Goal: Task Accomplishment & Management: Use online tool/utility

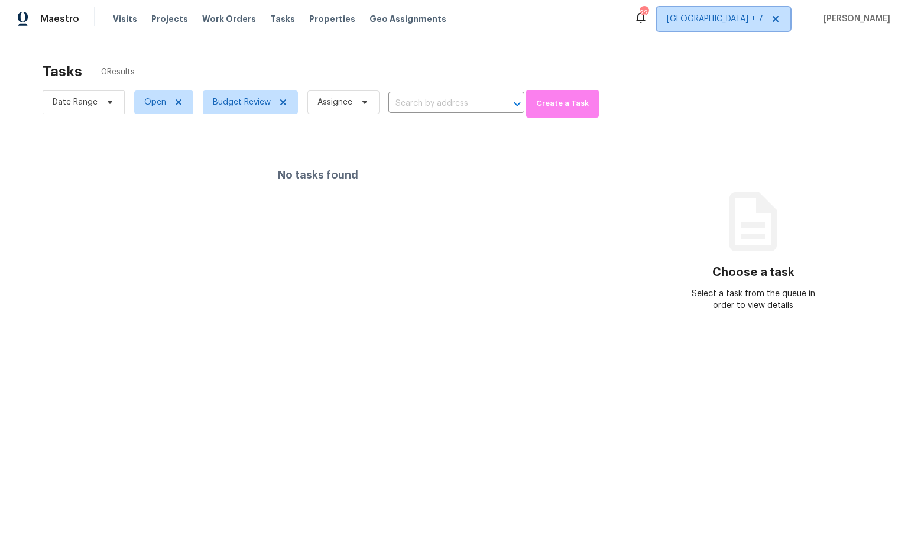
click at [763, 22] on span "Atlanta + 7" at bounding box center [715, 19] width 96 height 12
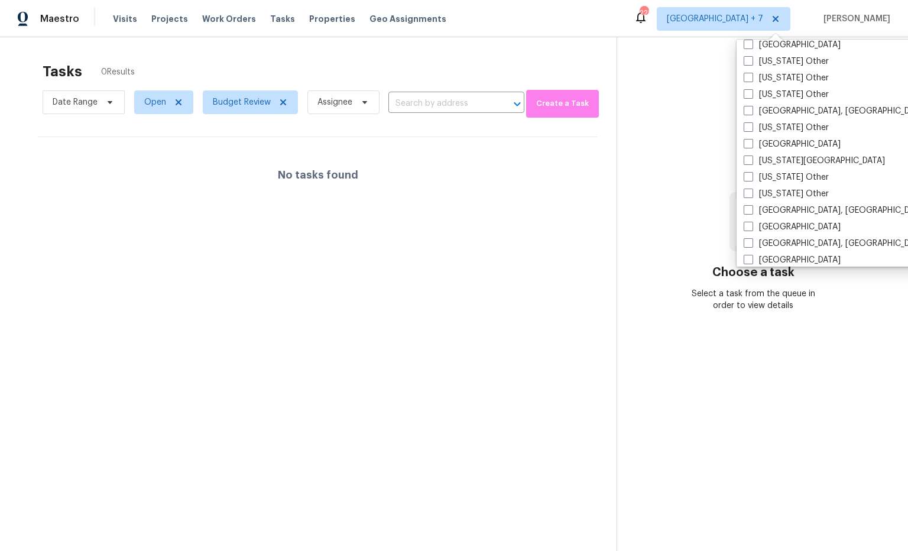
scroll to position [701, 0]
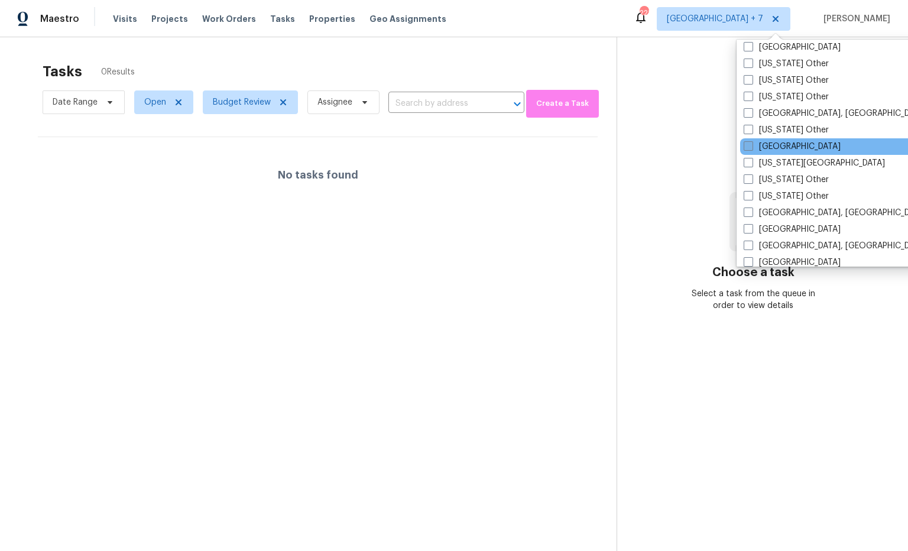
click at [752, 145] on span at bounding box center [748, 145] width 9 height 9
click at [751, 145] on input "Jacksonville" at bounding box center [748, 145] width 8 height 8
checkbox input "true"
click at [664, 113] on div at bounding box center [454, 275] width 908 height 551
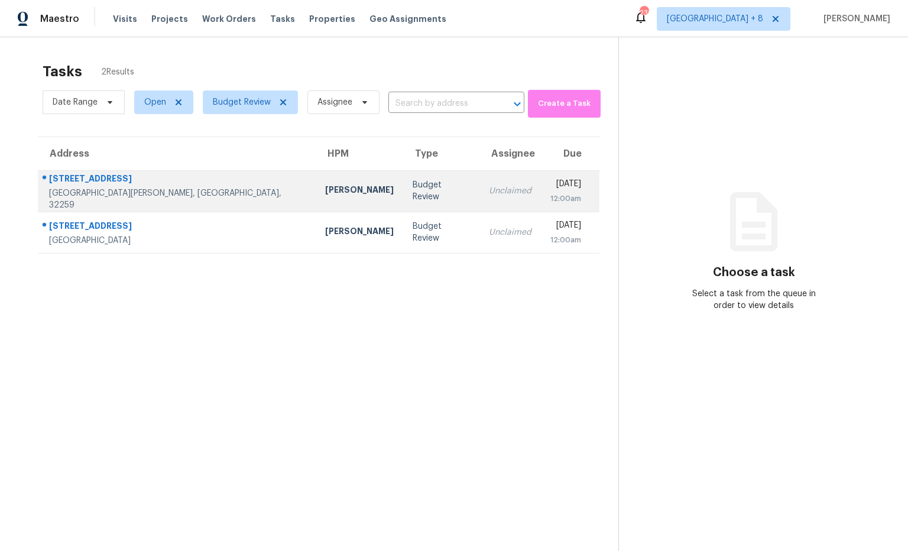
click at [100, 196] on div "Saint Johns, FL, 32259" at bounding box center [177, 199] width 257 height 24
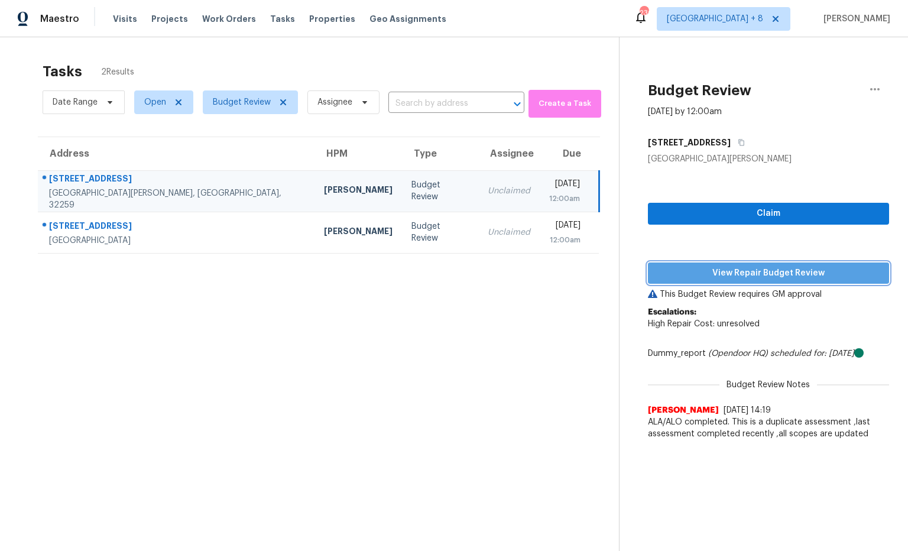
click at [678, 270] on span "View Repair Budget Review" at bounding box center [768, 273] width 222 height 15
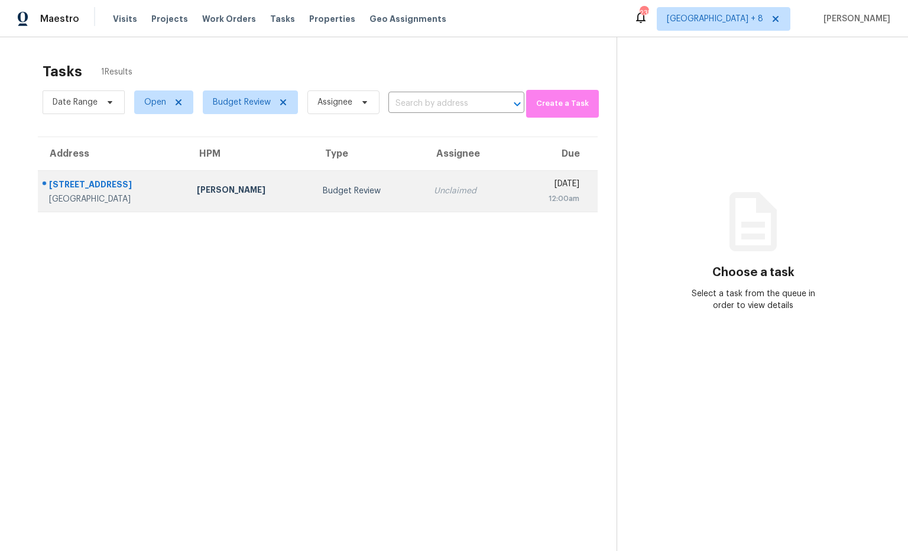
click at [80, 189] on div "[STREET_ADDRESS]" at bounding box center [113, 186] width 129 height 15
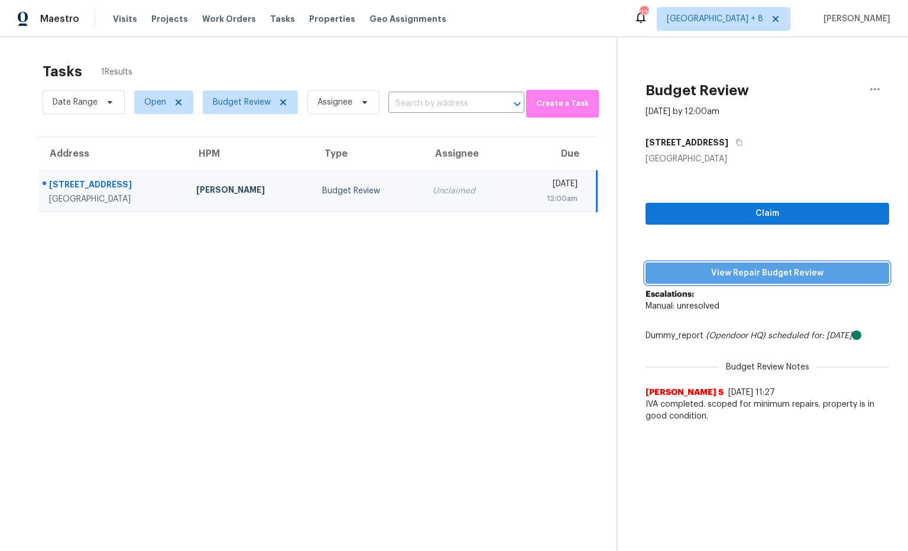
click at [717, 272] on span "View Repair Budget Review" at bounding box center [767, 273] width 225 height 15
